Goal: Navigation & Orientation: Understand site structure

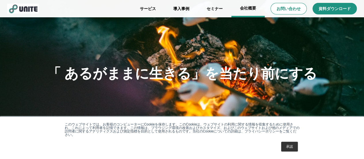
click at [192, 8] on link "会社概要" at bounding box center [247, 8] width 33 height 17
click at [192, 11] on link "会社概要" at bounding box center [247, 8] width 33 height 17
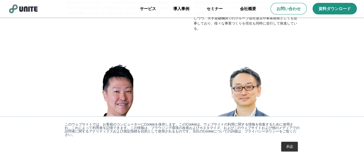
scroll to position [893, 0]
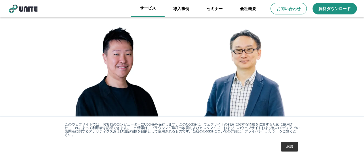
click at [154, 12] on link "サービス" at bounding box center [147, 8] width 33 height 17
click at [152, 7] on link "サービス" at bounding box center [147, 8] width 33 height 17
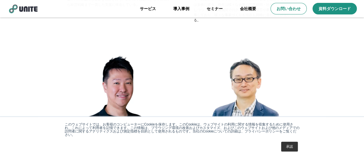
scroll to position [1013, 0]
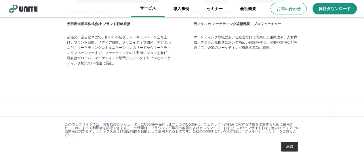
click at [153, 1] on link "サービス" at bounding box center [147, 8] width 33 height 17
click at [154, 10] on link "サービス" at bounding box center [147, 8] width 33 height 17
click at [20, 11] on img at bounding box center [23, 9] width 32 height 10
